Goal: Task Accomplishment & Management: Complete application form

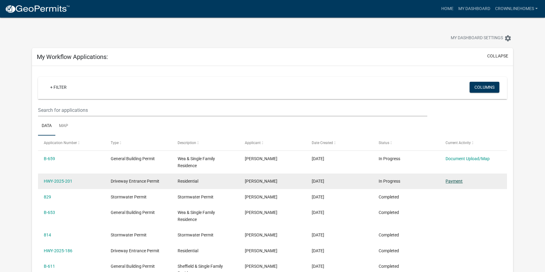
click at [453, 181] on link "Payment" at bounding box center [454, 181] width 17 height 5
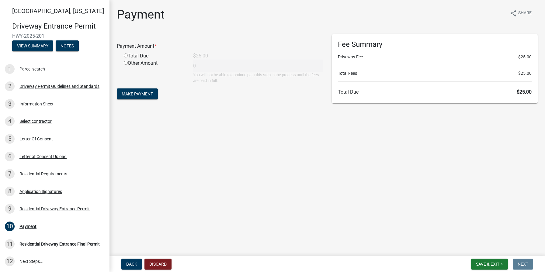
click at [126, 56] on input "radio" at bounding box center [126, 56] width 4 height 4
radio input "true"
type input "25"
click at [133, 93] on span "Make Payment" at bounding box center [137, 94] width 31 height 5
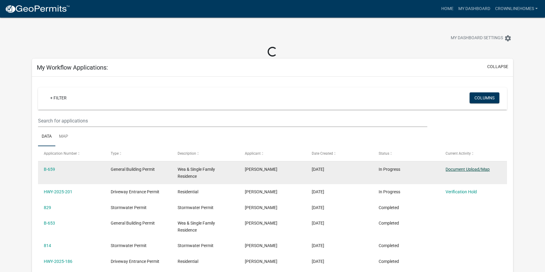
click at [461, 169] on datatable-body-cell "Document Upload/Map" at bounding box center [473, 173] width 67 height 23
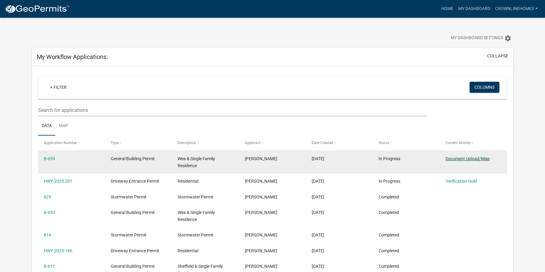
click at [469, 157] on link "Document Upload/Map" at bounding box center [468, 158] width 44 height 5
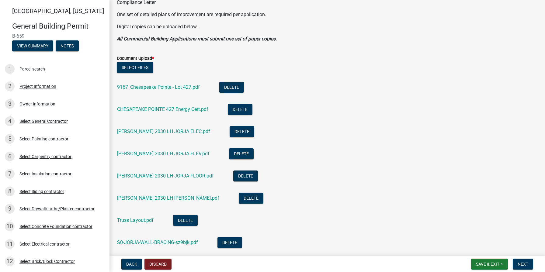
scroll to position [135, 0]
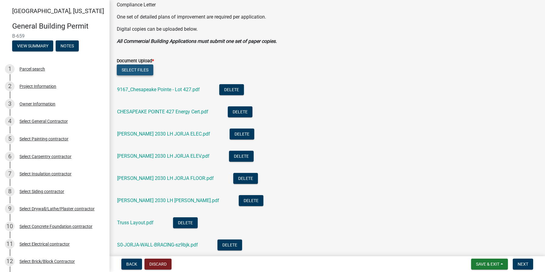
click at [134, 70] on button "Select files" at bounding box center [135, 70] width 37 height 11
click at [482, 265] on span "Save & Exit" at bounding box center [487, 264] width 23 height 5
click at [478, 252] on button "Save & Exit" at bounding box center [484, 248] width 49 height 15
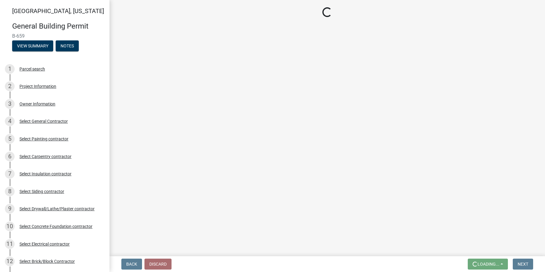
scroll to position [0, 0]
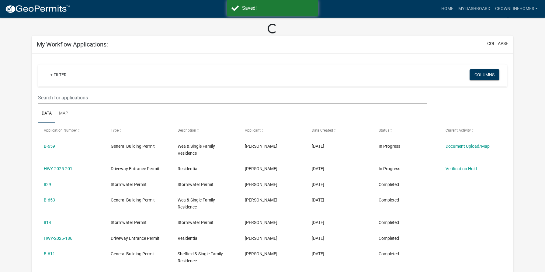
scroll to position [33, 0]
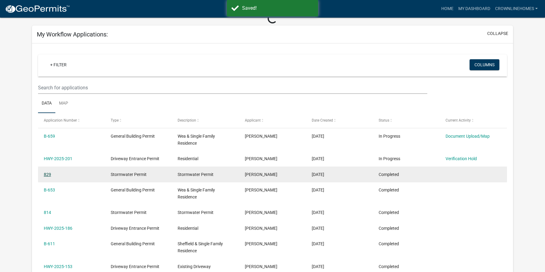
click at [49, 174] on link "829" at bounding box center [47, 174] width 7 height 5
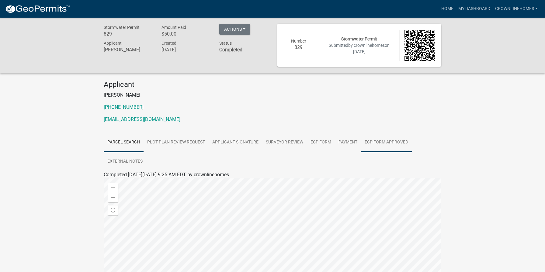
click at [374, 141] on link "ECP Form Approved" at bounding box center [386, 142] width 51 height 19
click at [121, 181] on link "ECP Form Approved" at bounding box center [125, 182] width 43 height 6
click at [481, 7] on link "My Dashboard" at bounding box center [474, 9] width 37 height 12
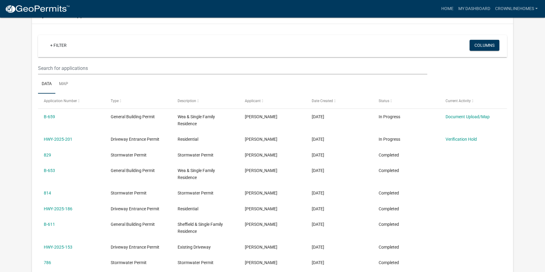
scroll to position [57, 0]
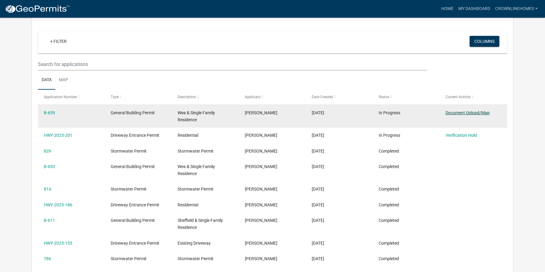
click at [458, 115] on link "Document Upload/Map" at bounding box center [468, 112] width 44 height 5
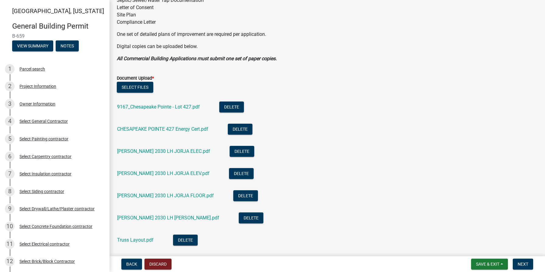
scroll to position [113, 0]
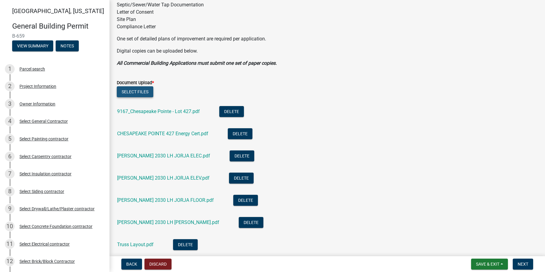
click at [139, 94] on button "Select files" at bounding box center [135, 91] width 37 height 11
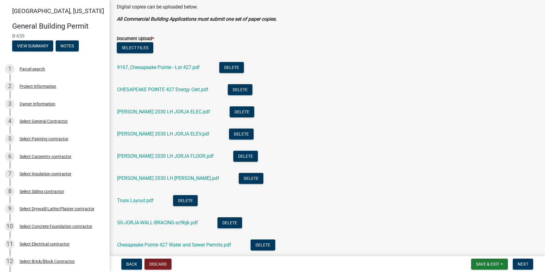
scroll to position [158, 0]
